Goal: Task Accomplishment & Management: Manage account settings

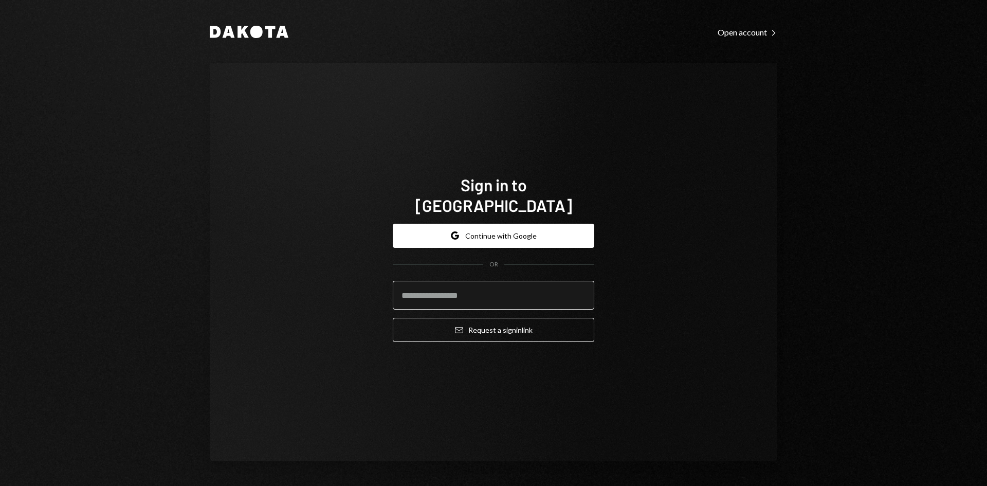
click at [467, 281] on input "email" at bounding box center [494, 295] width 202 height 29
click at [446, 285] on input "email" at bounding box center [494, 295] width 202 height 29
type input "**********"
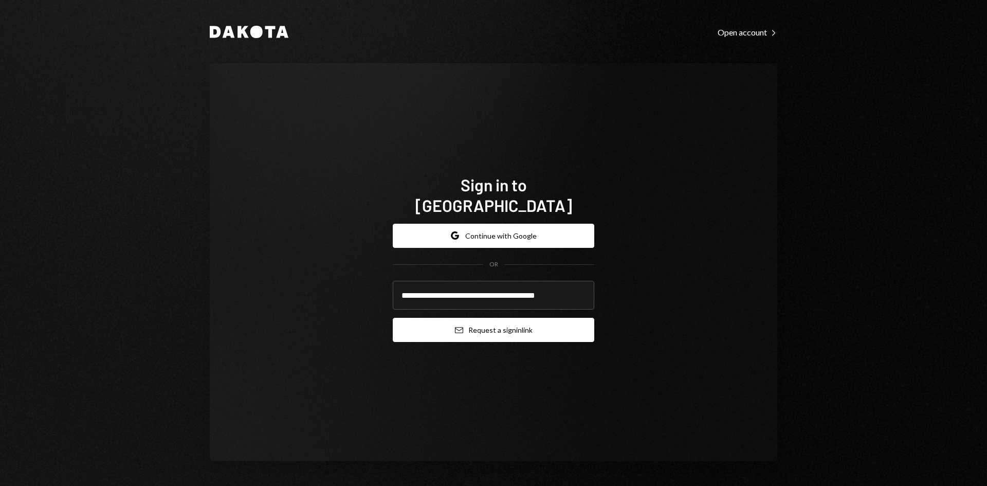
click at [476, 318] on button "Email Request a sign in link" at bounding box center [494, 330] width 202 height 24
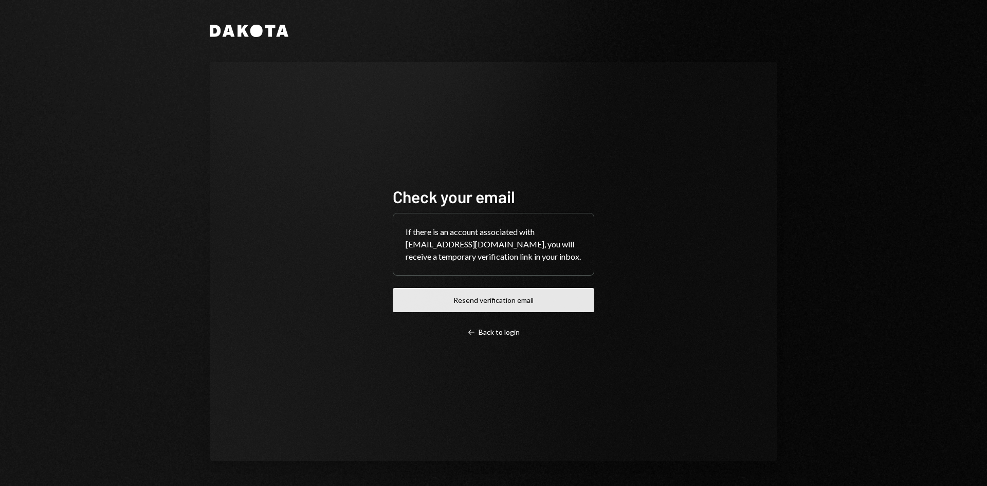
click at [498, 309] on button "Resend verification email" at bounding box center [494, 300] width 202 height 24
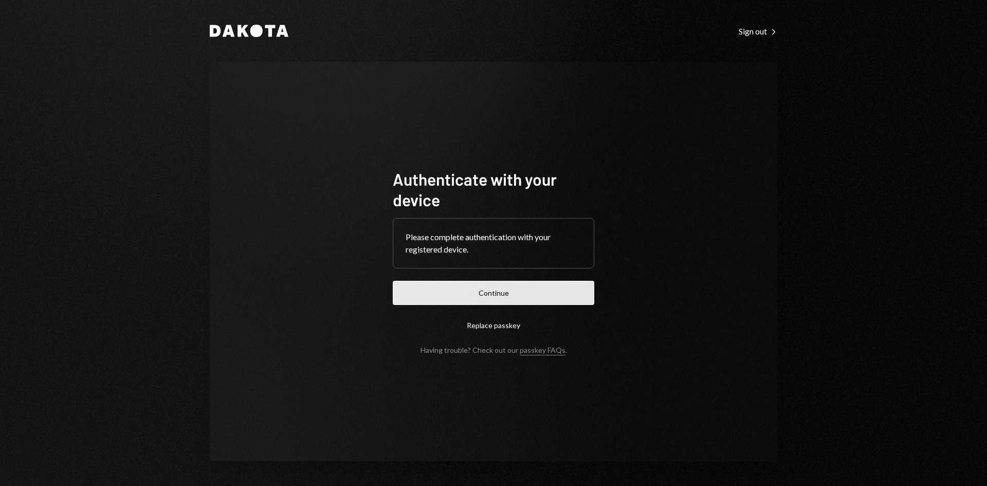
click at [557, 287] on button "Continue" at bounding box center [494, 293] width 202 height 24
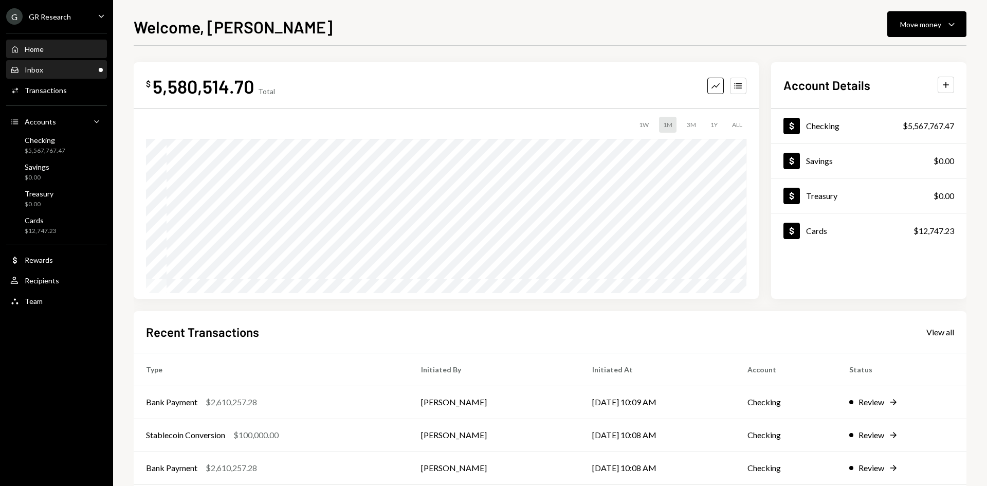
click at [102, 68] on div "Main" at bounding box center [101, 70] width 4 height 4
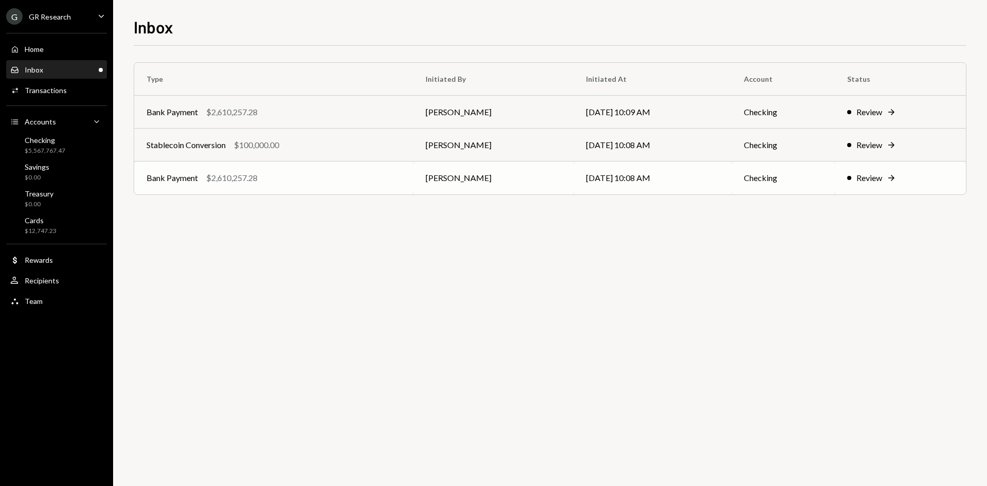
click at [343, 187] on td "Bank Payment $2,610,257.28" at bounding box center [273, 177] width 279 height 33
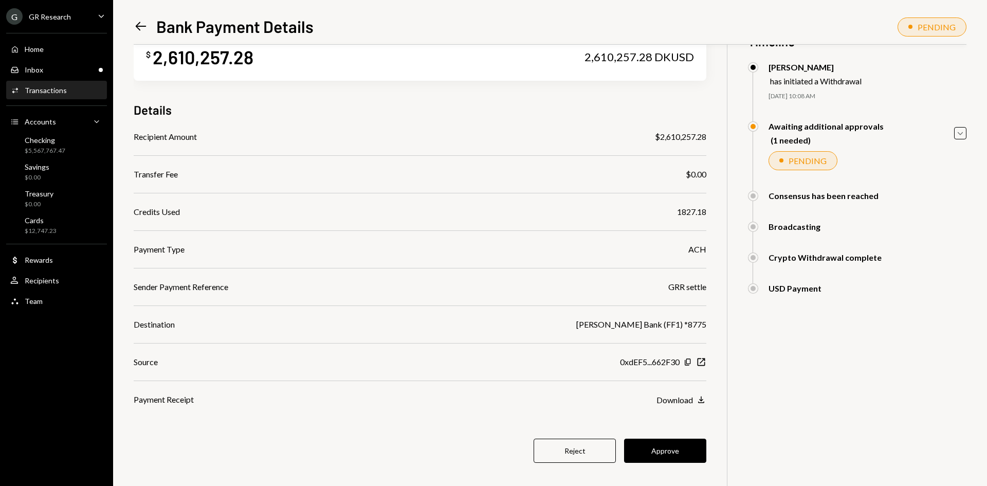
scroll to position [45, 0]
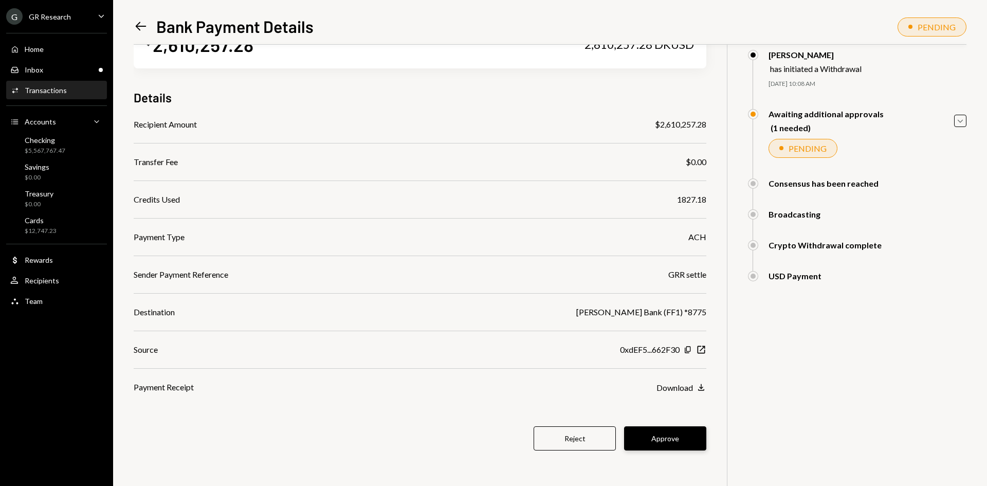
click at [660, 436] on button "Approve" at bounding box center [665, 438] width 82 height 24
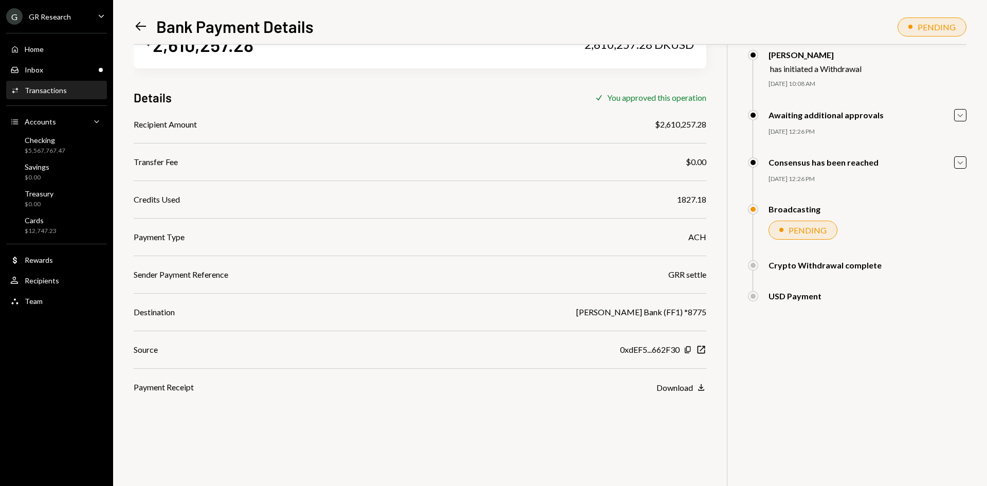
click at [134, 23] on icon "Left Arrow" at bounding box center [141, 26] width 14 height 14
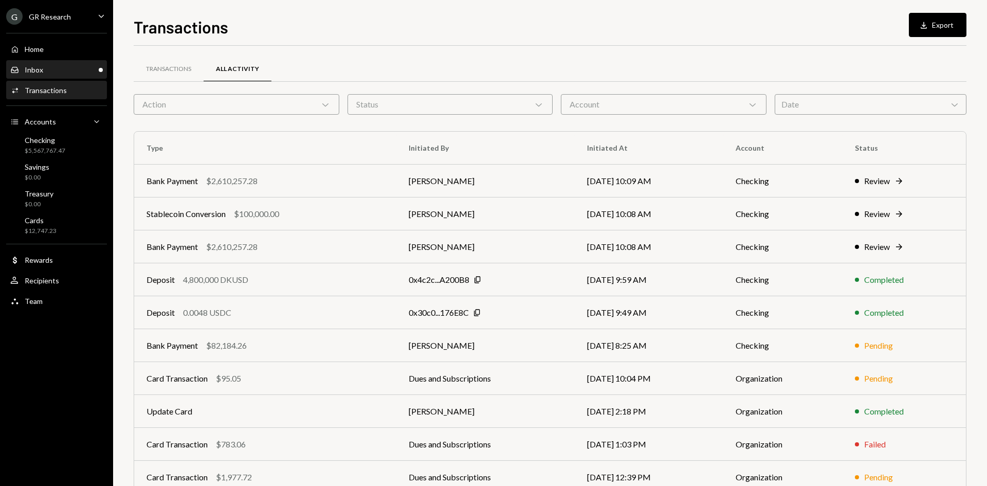
click at [89, 69] on div "Inbox Inbox" at bounding box center [56, 69] width 93 height 9
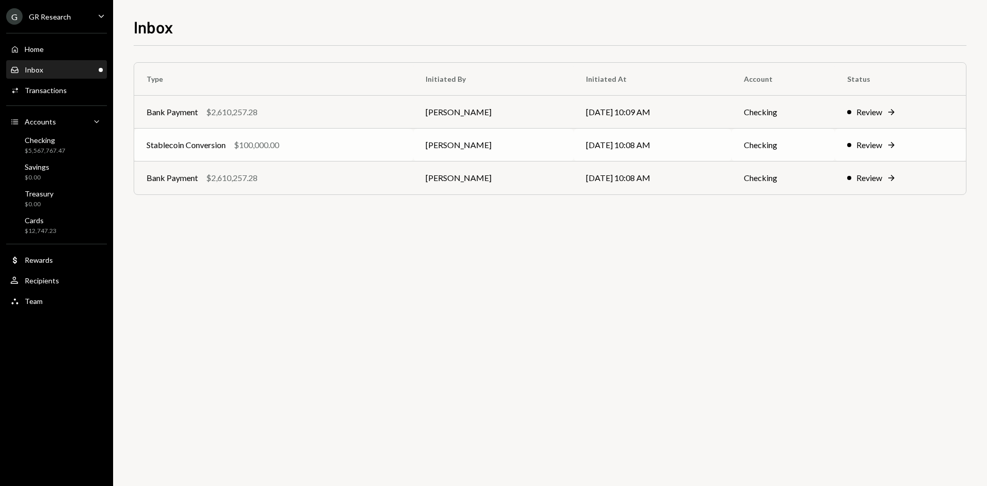
click at [564, 144] on td "[PERSON_NAME]" at bounding box center [493, 145] width 160 height 33
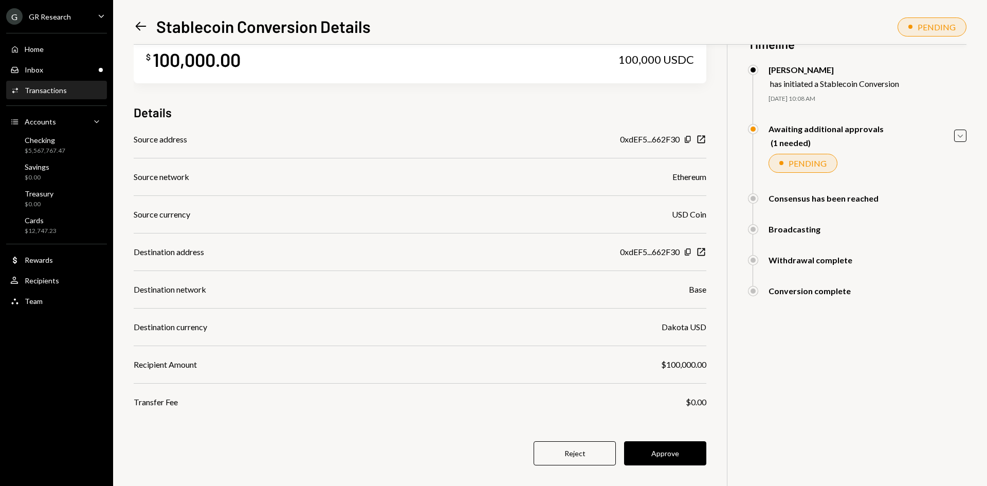
scroll to position [45, 0]
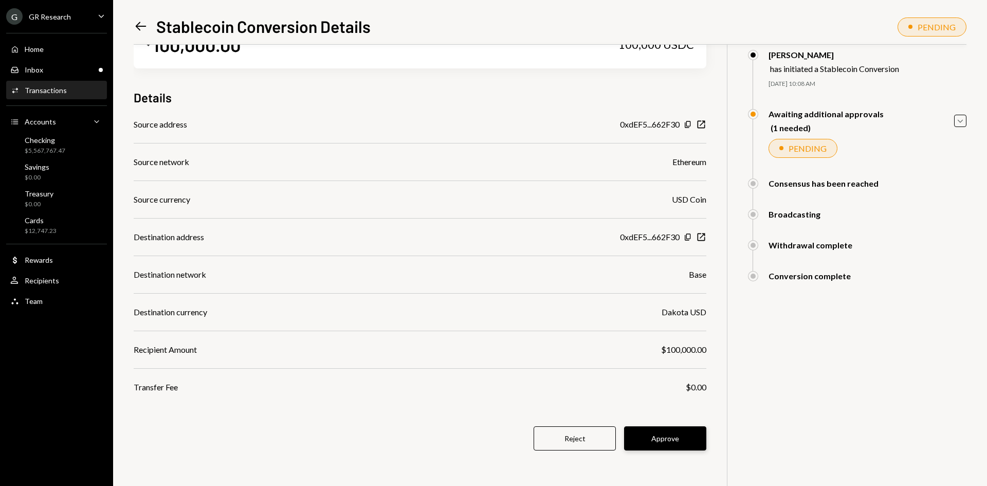
click at [672, 444] on button "Approve" at bounding box center [665, 438] width 82 height 24
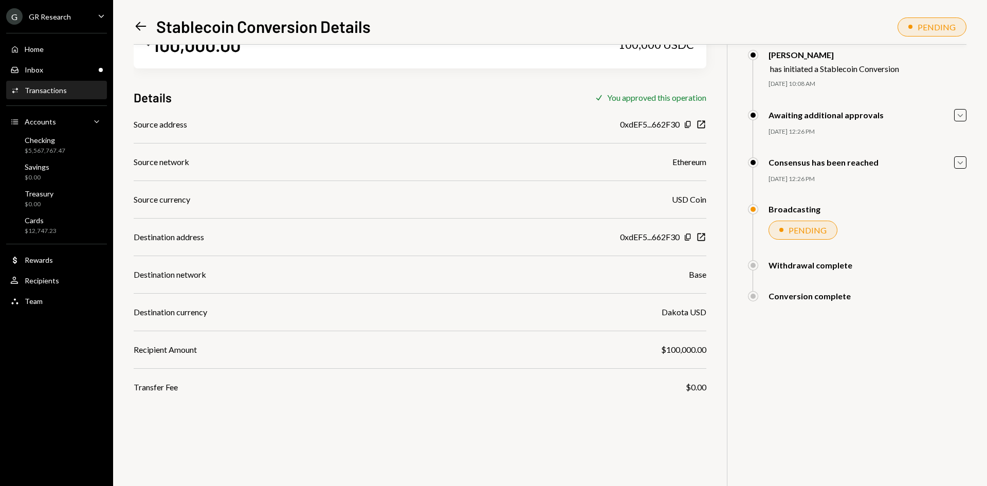
click at [136, 24] on icon "Left Arrow" at bounding box center [141, 26] width 14 height 14
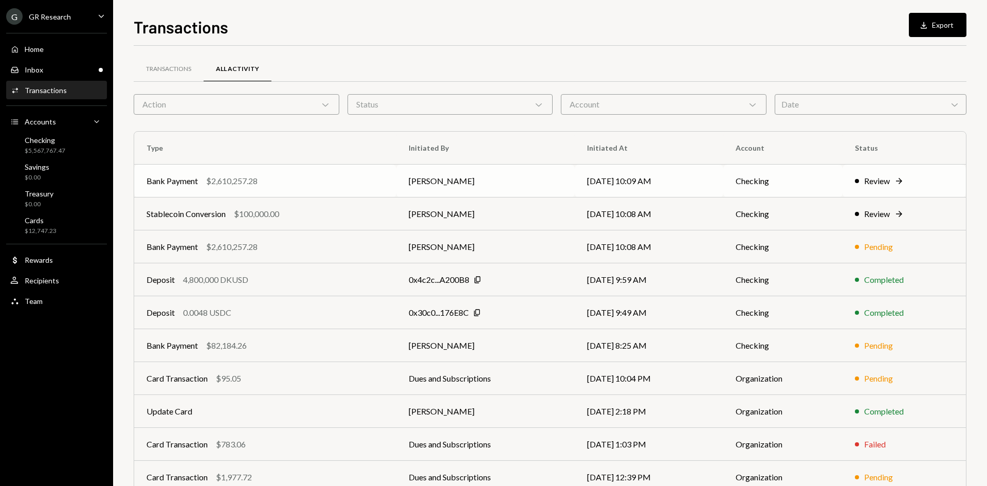
click at [470, 187] on td "[PERSON_NAME]" at bounding box center [486, 181] width 178 height 33
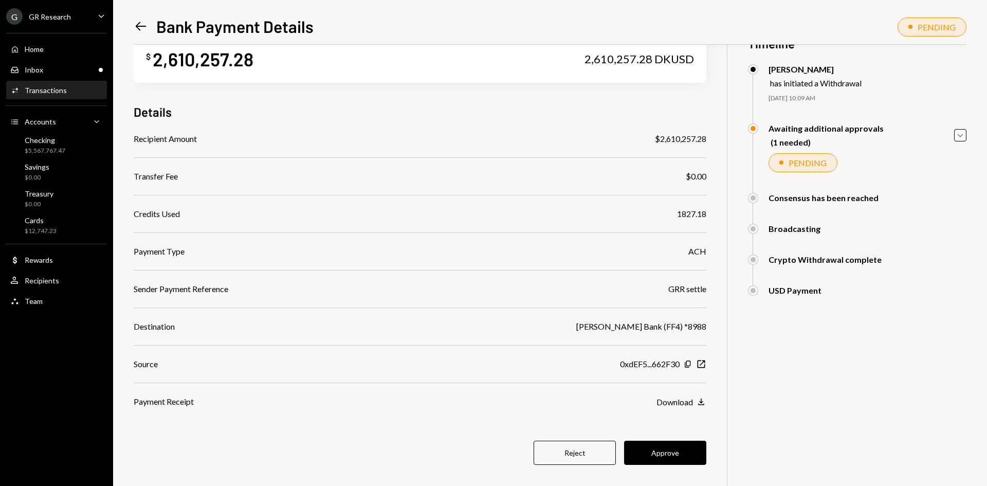
scroll to position [45, 0]
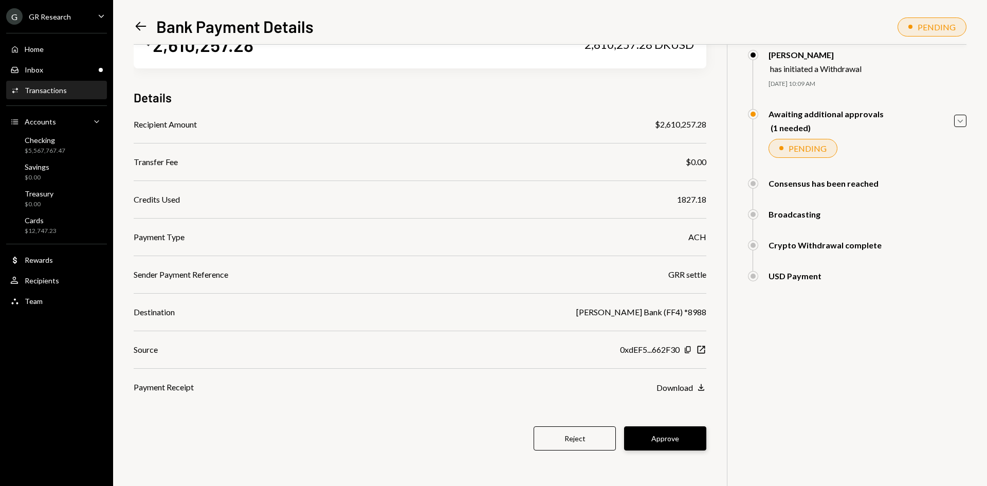
click at [663, 427] on button "Approve" at bounding box center [665, 438] width 82 height 24
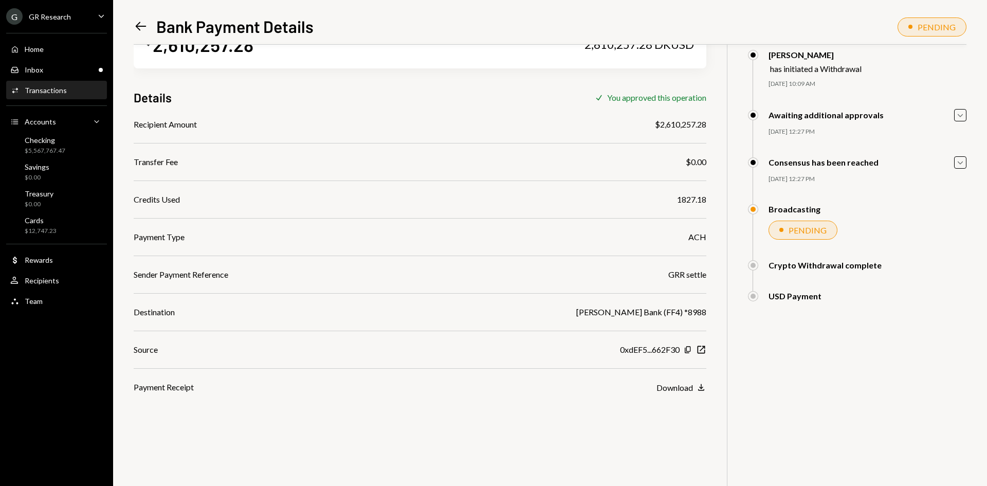
click at [138, 29] on icon at bounding box center [141, 26] width 11 height 9
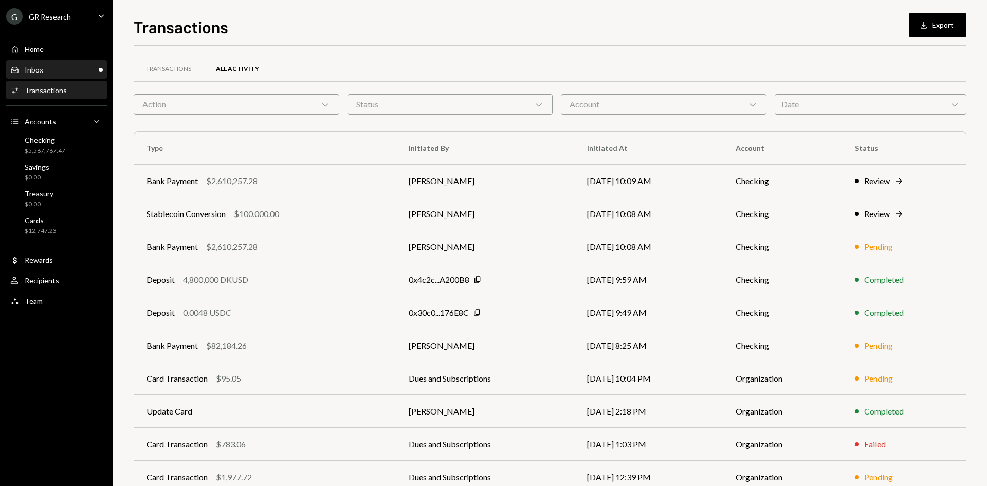
click at [89, 65] on div "Inbox Inbox" at bounding box center [56, 69] width 93 height 9
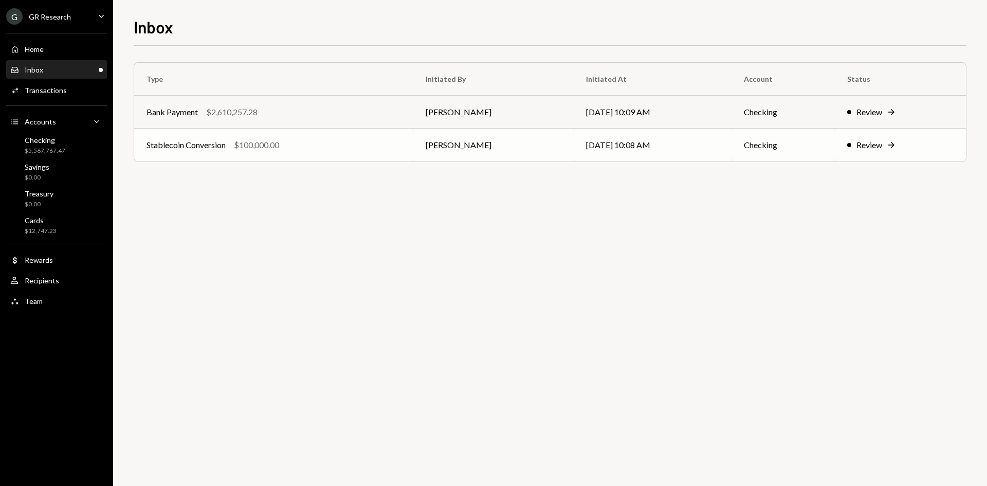
click at [628, 130] on td "[DATE] 10:08 AM" at bounding box center [653, 145] width 158 height 33
